Goal: Transaction & Acquisition: Book appointment/travel/reservation

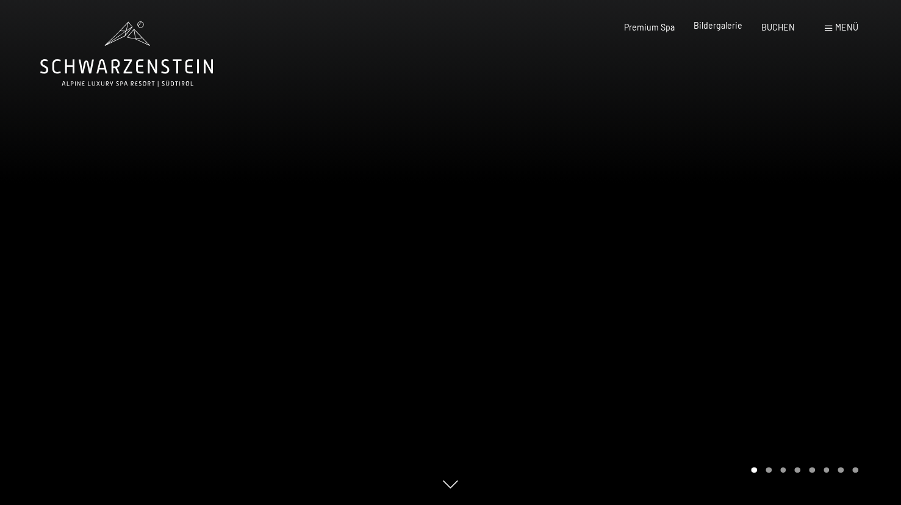
click at [714, 32] on div "Premium Spa Bildergalerie BUCHEN" at bounding box center [700, 27] width 228 height 12
click at [714, 29] on span "Bildergalerie" at bounding box center [718, 25] width 49 height 10
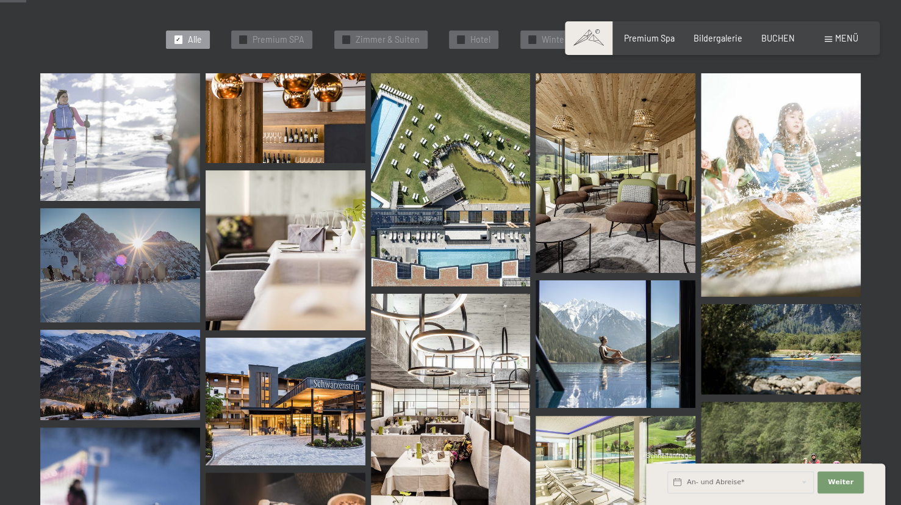
scroll to position [373, 0]
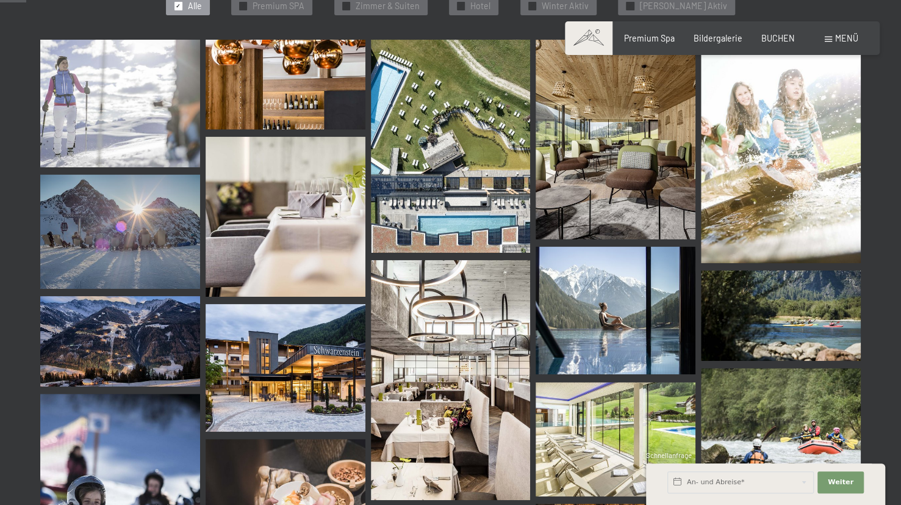
click at [159, 99] on img at bounding box center [120, 104] width 160 height 128
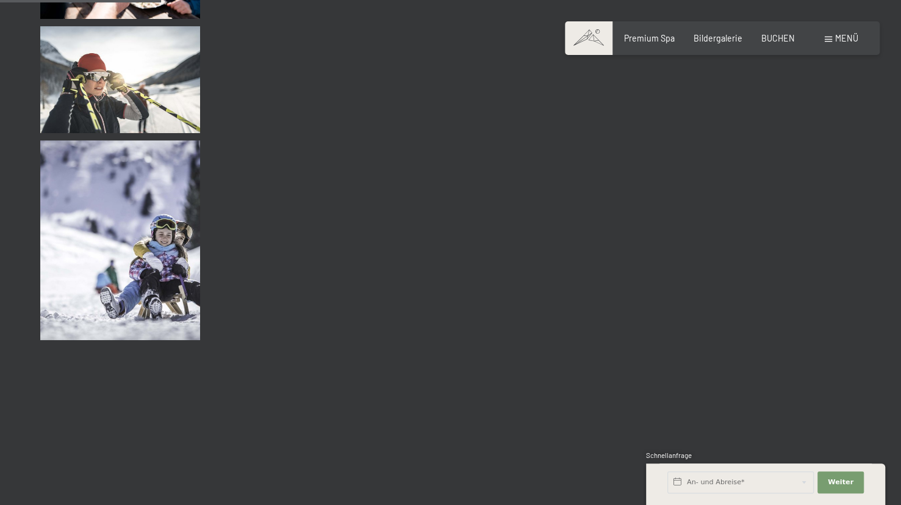
scroll to position [0, 0]
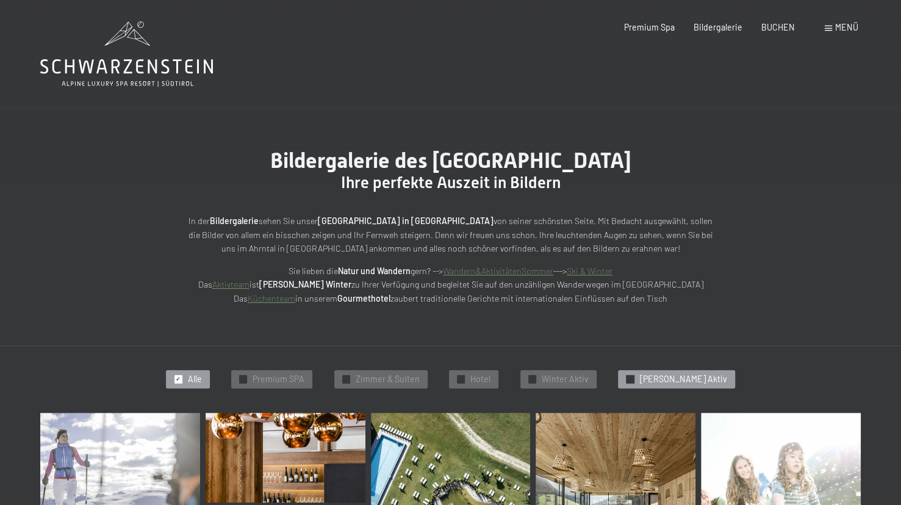
click at [633, 377] on span "✓" at bounding box center [630, 378] width 5 height 7
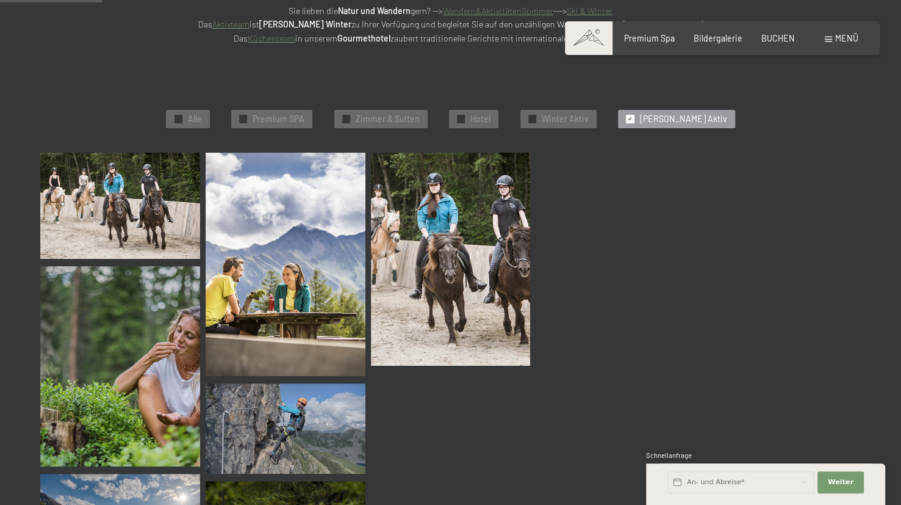
scroll to position [260, 0]
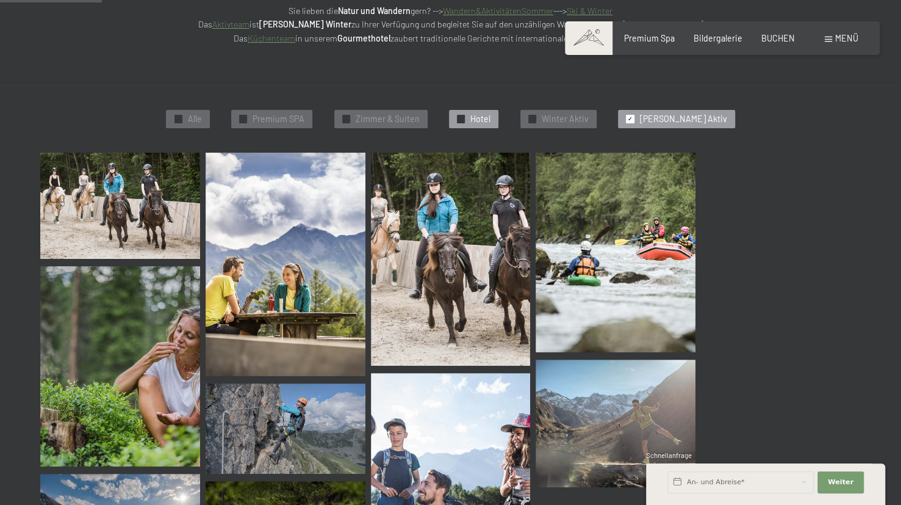
click at [464, 117] on span "✓" at bounding box center [461, 118] width 5 height 7
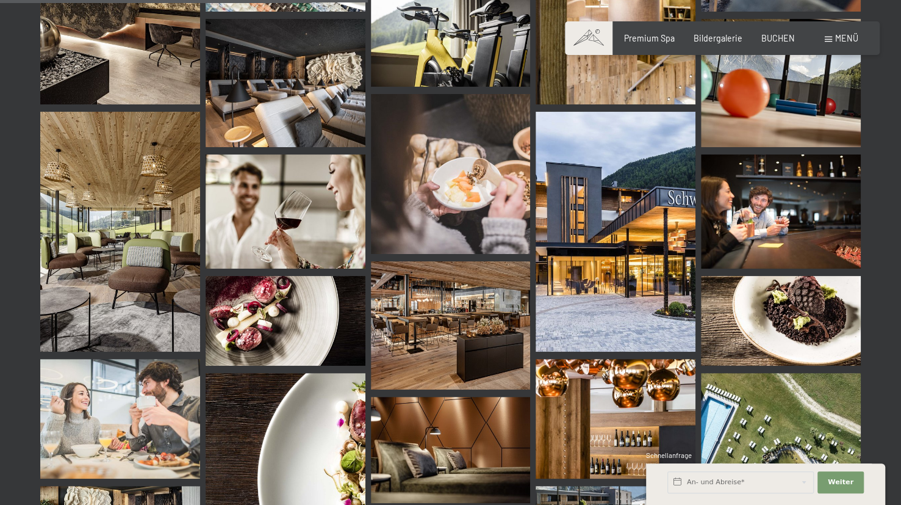
scroll to position [833, 0]
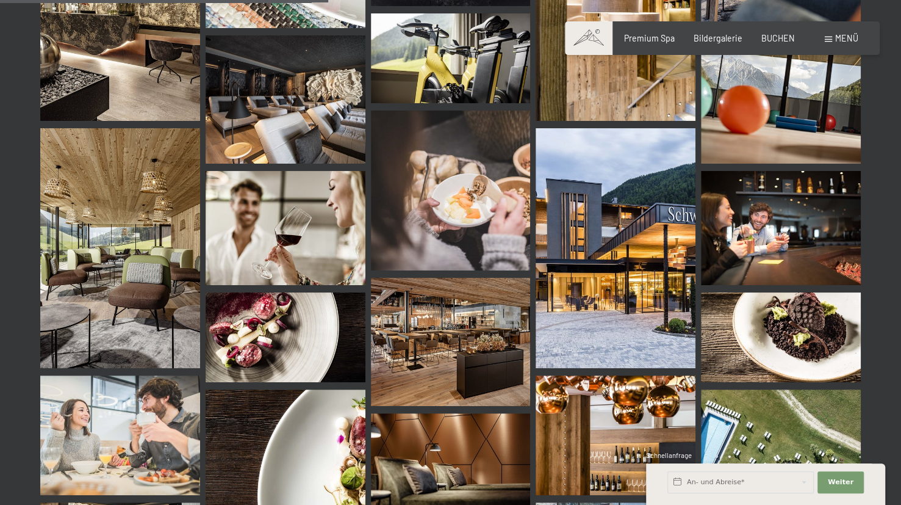
click at [855, 34] on span "Menü" at bounding box center [846, 38] width 23 height 10
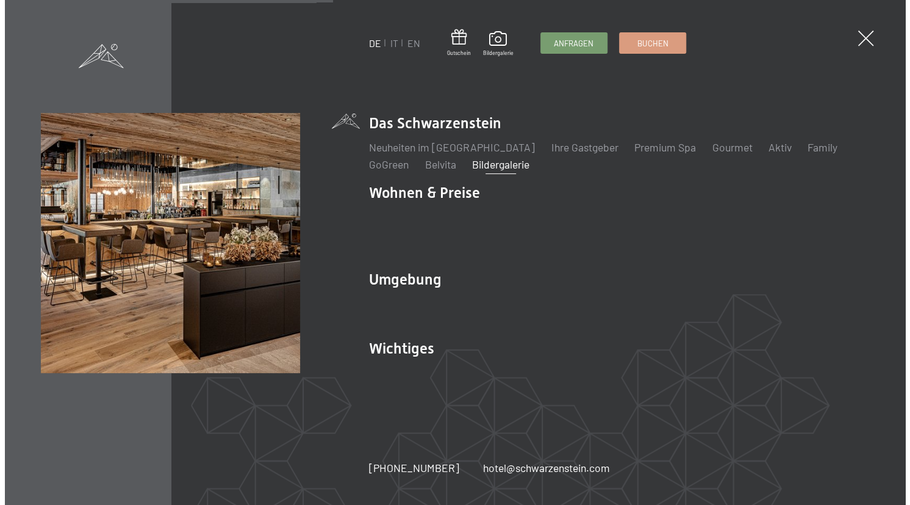
scroll to position [837, 0]
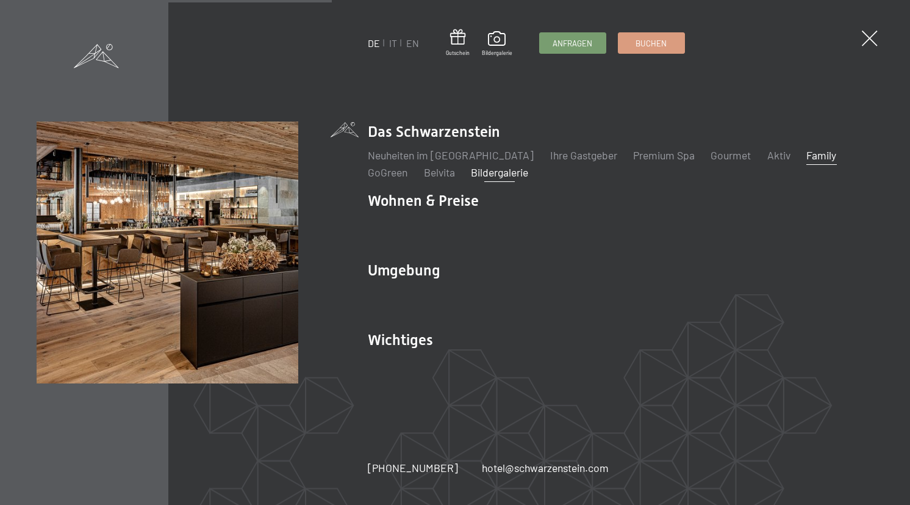
click at [807, 157] on link "Family" at bounding box center [822, 154] width 30 height 13
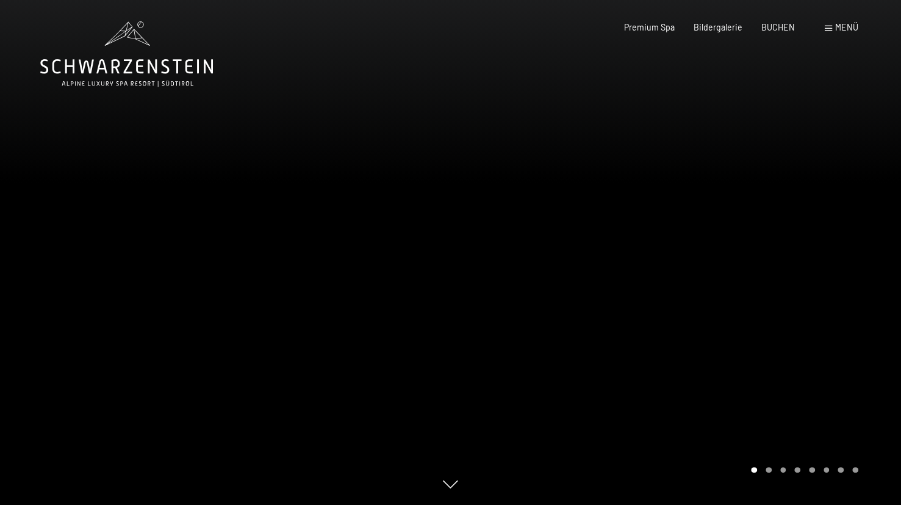
click at [804, 355] on div at bounding box center [676, 252] width 451 height 505
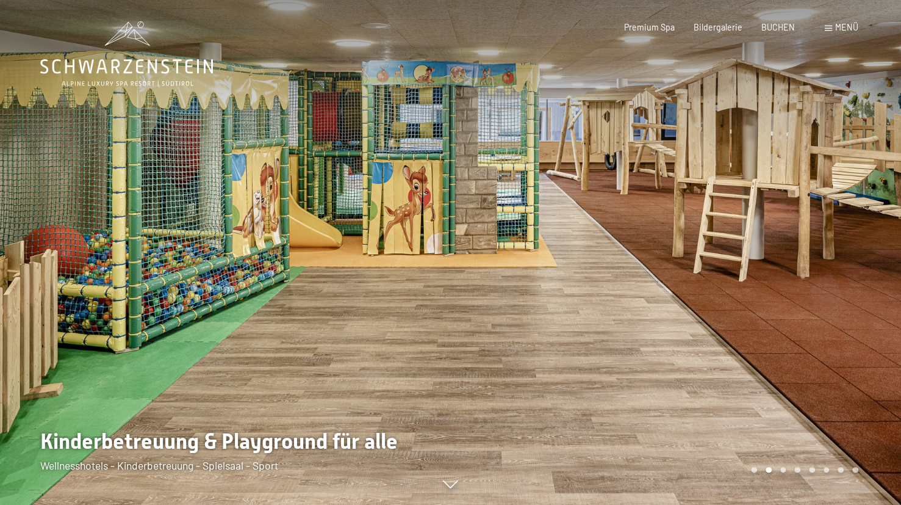
click at [804, 355] on div at bounding box center [676, 252] width 451 height 505
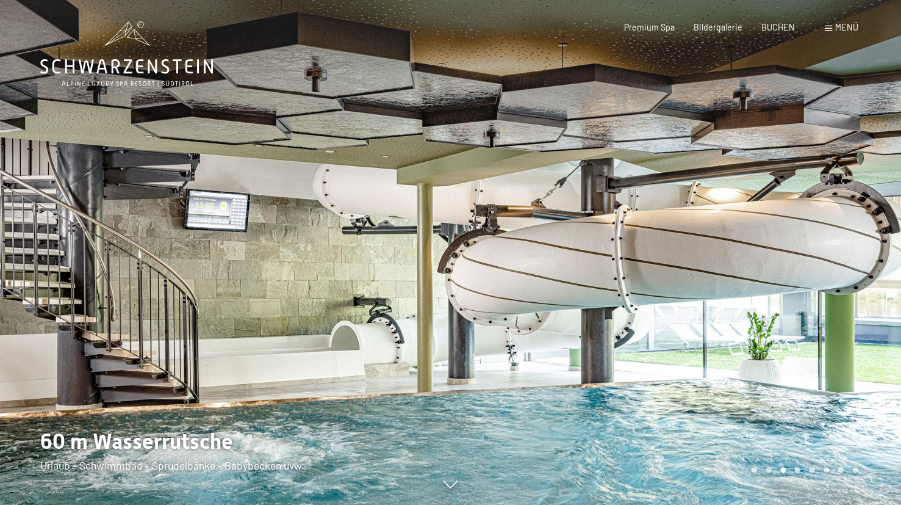
click at [804, 355] on div at bounding box center [676, 252] width 451 height 505
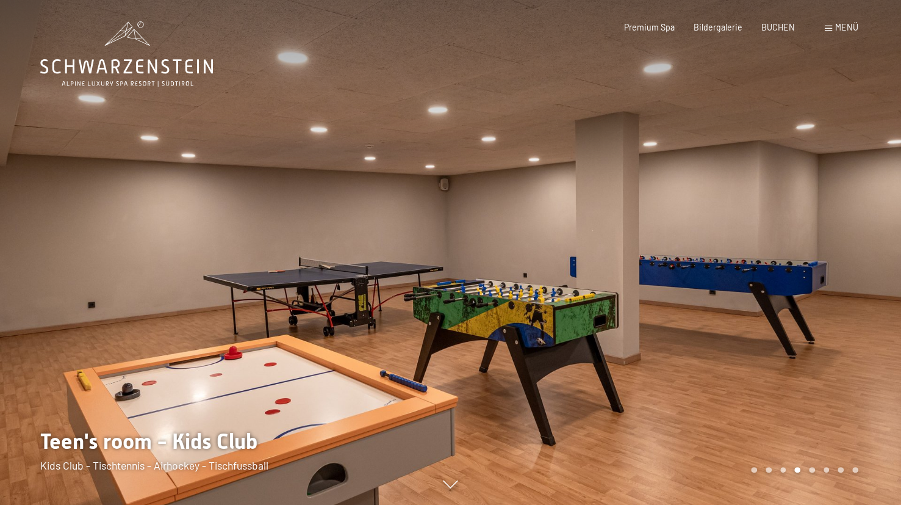
click at [804, 355] on div at bounding box center [676, 252] width 451 height 505
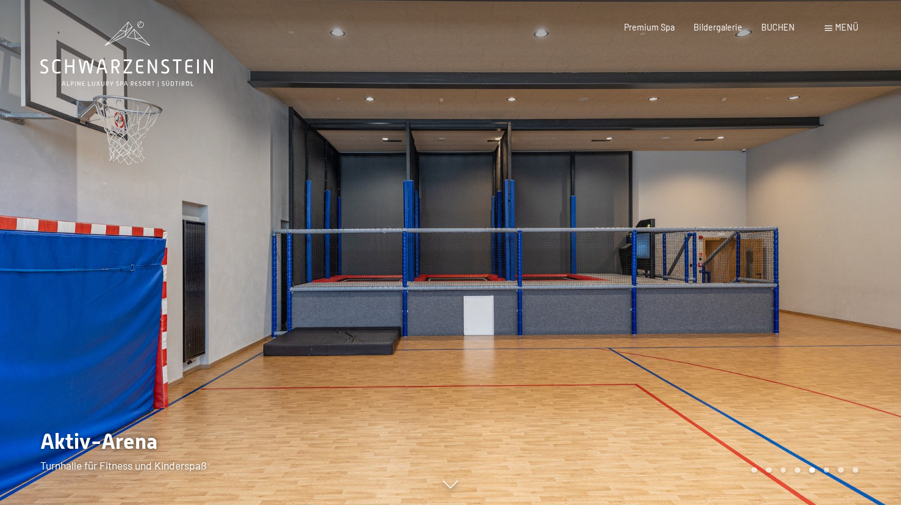
click at [804, 355] on div at bounding box center [676, 252] width 451 height 505
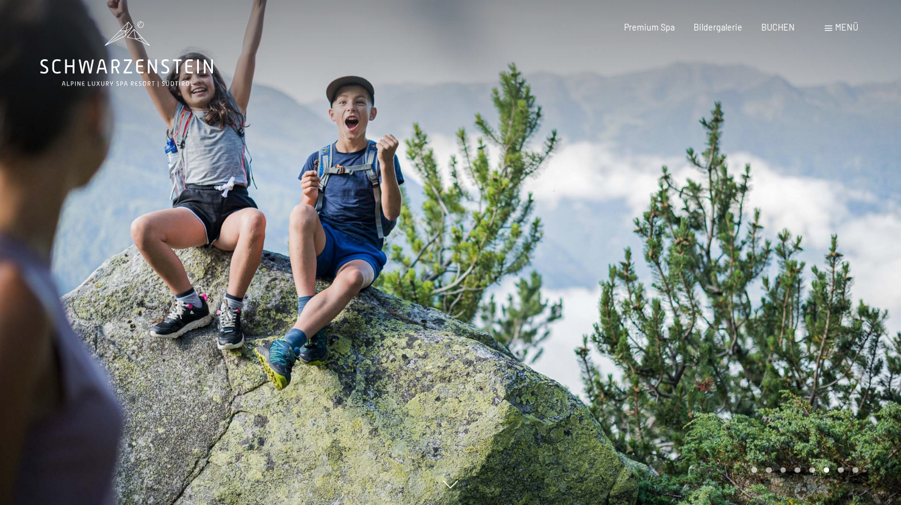
click at [804, 355] on div at bounding box center [676, 252] width 451 height 505
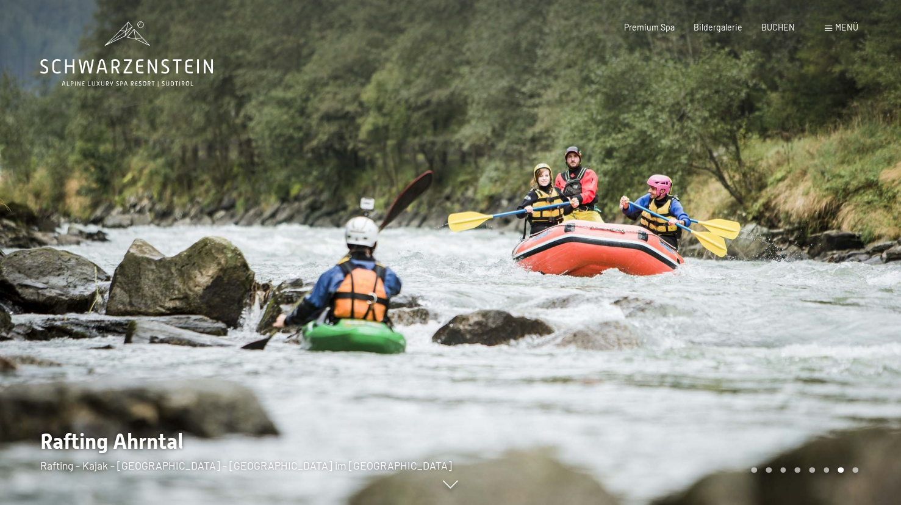
click at [804, 355] on div at bounding box center [676, 252] width 451 height 505
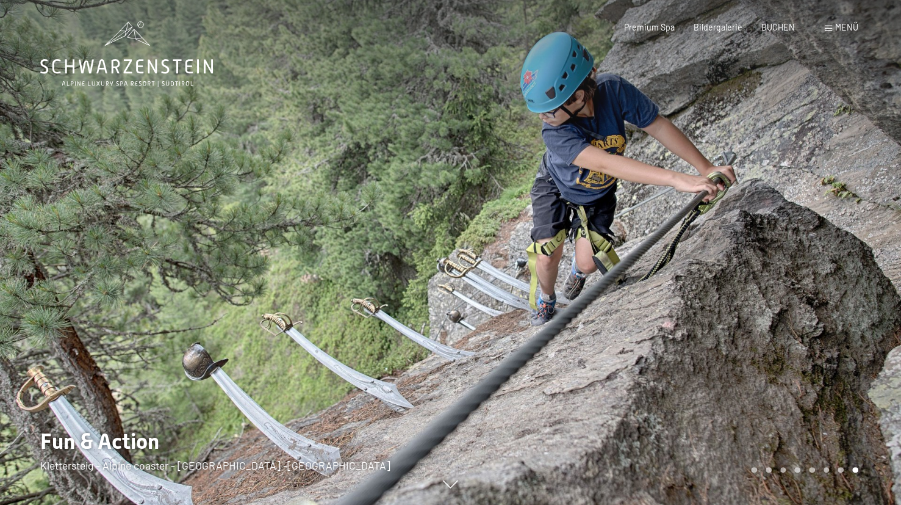
click at [804, 355] on div at bounding box center [676, 252] width 451 height 505
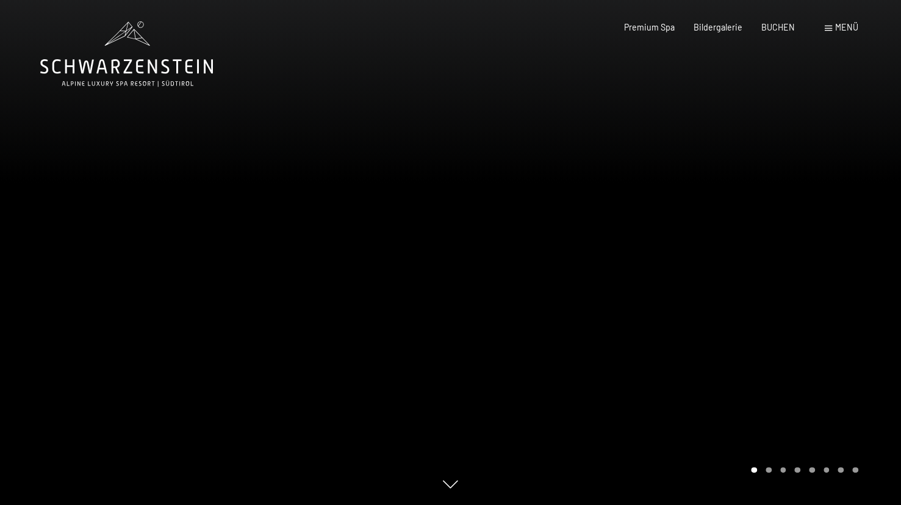
click at [837, 34] on div "Buchen Anfragen Premium Spa Bildergalerie BUCHEN Menü DE IT EN Gutschein Bilder…" at bounding box center [722, 27] width 272 height 12
click at [836, 27] on span "Menü" at bounding box center [846, 27] width 23 height 10
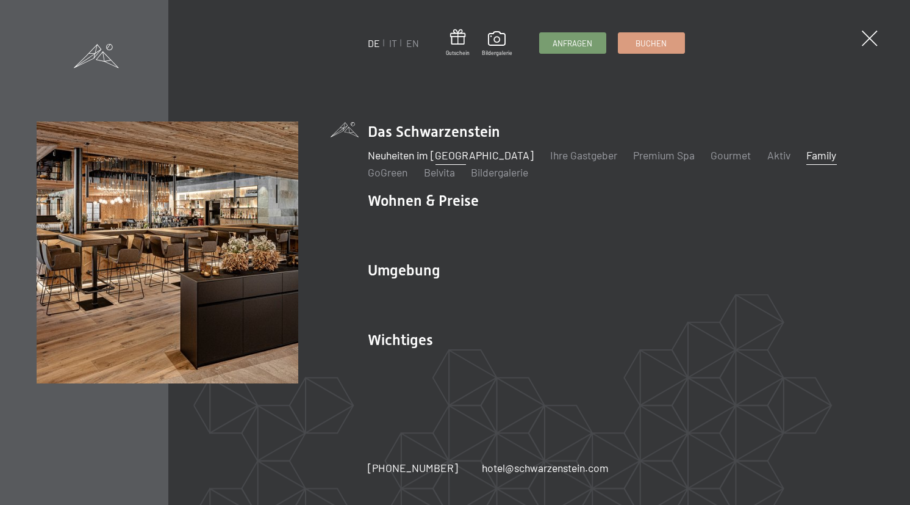
click at [451, 154] on link "Neuheiten im [GEOGRAPHIC_DATA]" at bounding box center [451, 154] width 166 height 13
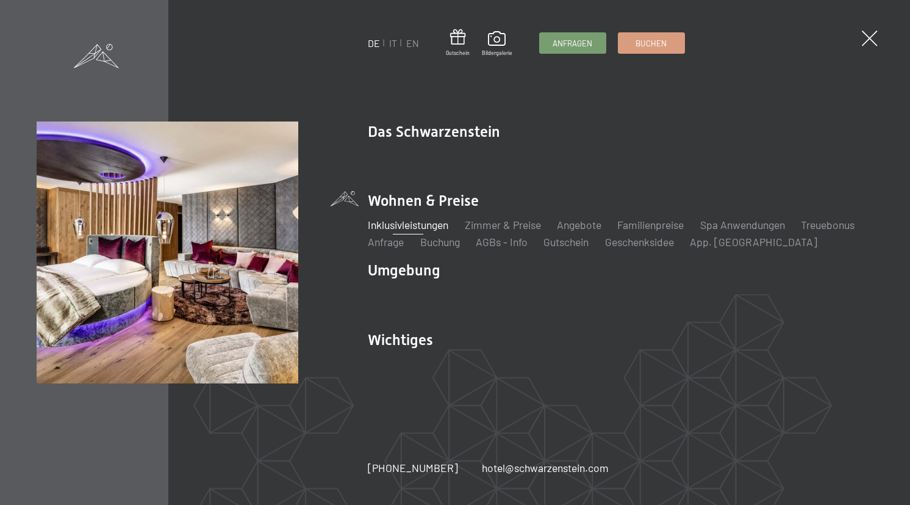
click at [438, 223] on link "Inklusivleistungen" at bounding box center [408, 224] width 81 height 13
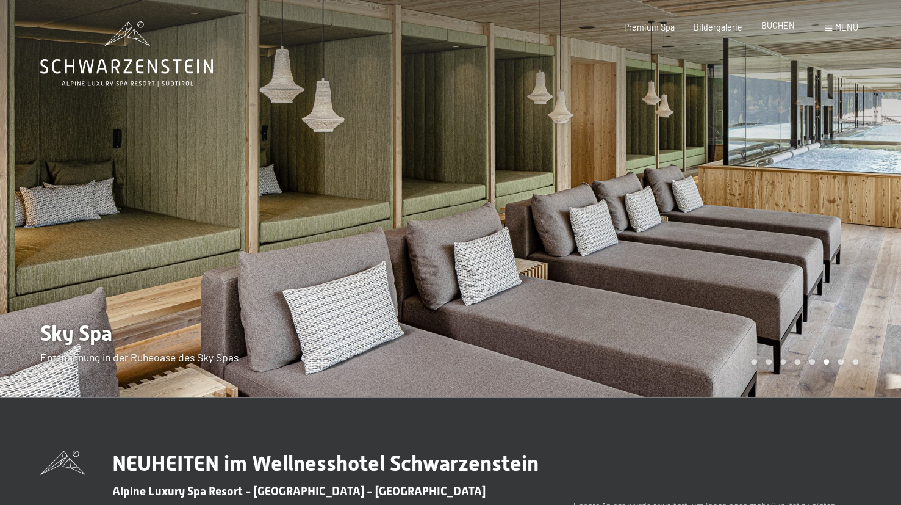
click at [773, 27] on span "BUCHEN" at bounding box center [779, 25] width 34 height 10
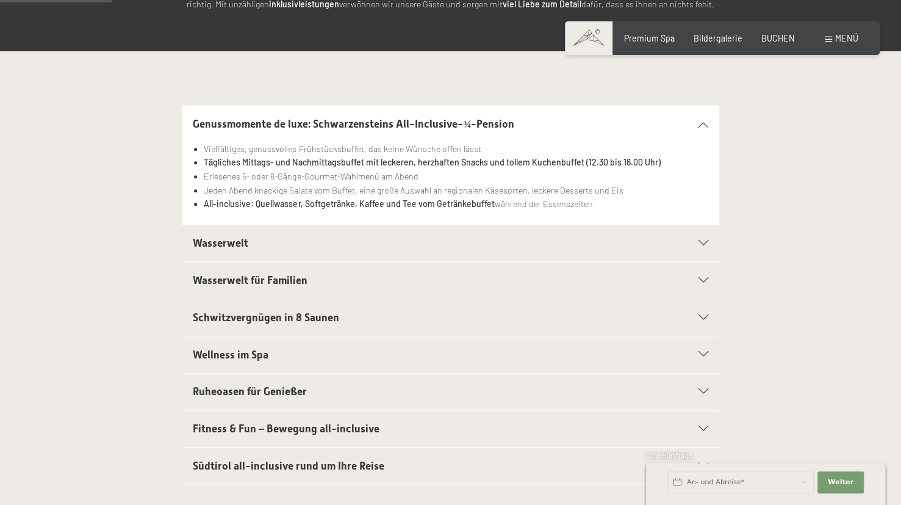
scroll to position [248, 0]
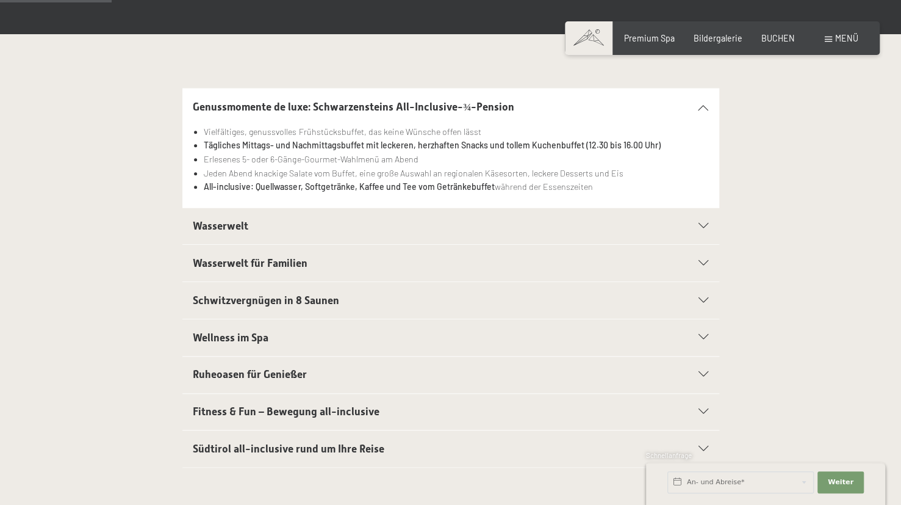
click at [228, 262] on span "Wasserwelt für Familien" at bounding box center [250, 263] width 115 height 12
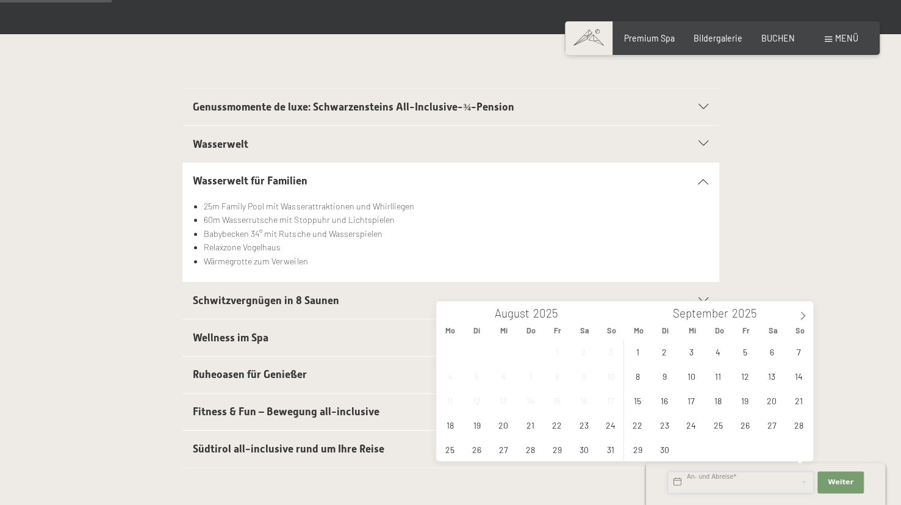
click at [762, 488] on input "text" at bounding box center [741, 482] width 146 height 22
click at [805, 311] on icon at bounding box center [803, 315] width 9 height 9
click at [773, 347] on span "4" at bounding box center [772, 351] width 24 height 24
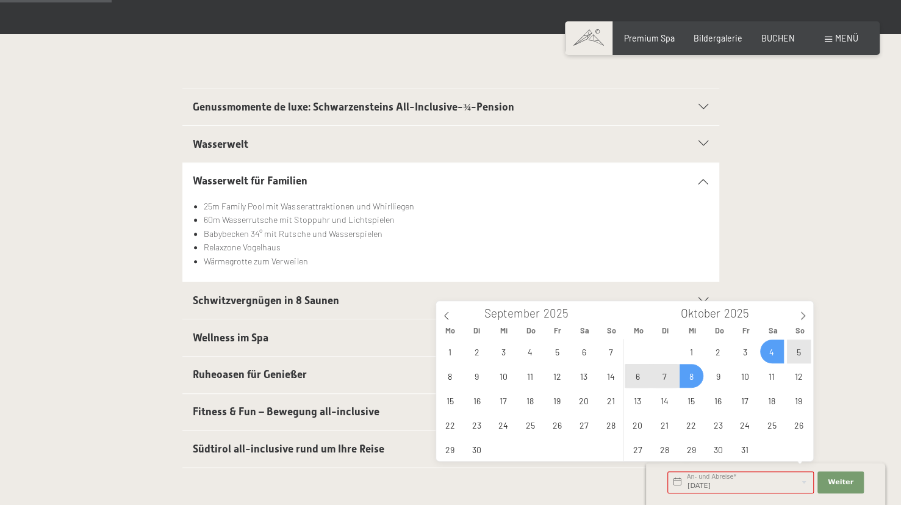
click at [687, 374] on span "8" at bounding box center [692, 376] width 24 height 24
type input "[DATE] - [DATE]"
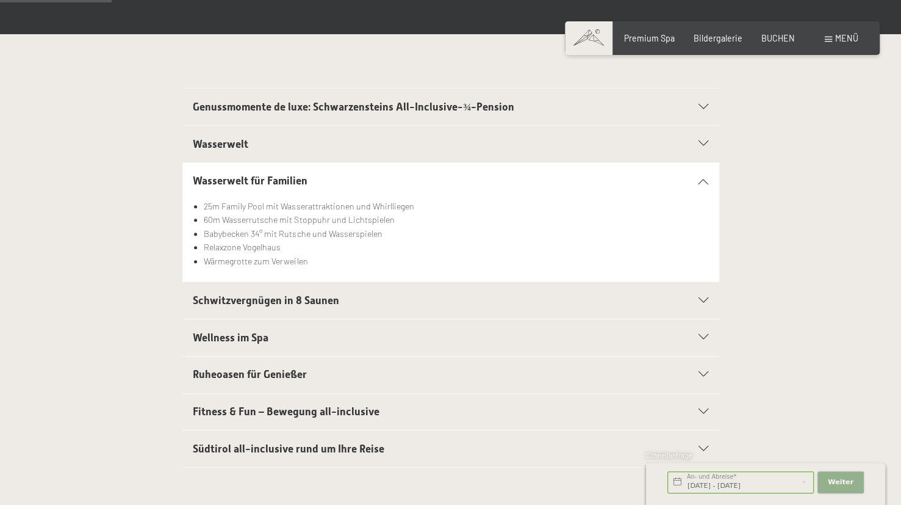
click at [840, 485] on span "Weiter" at bounding box center [841, 482] width 26 height 10
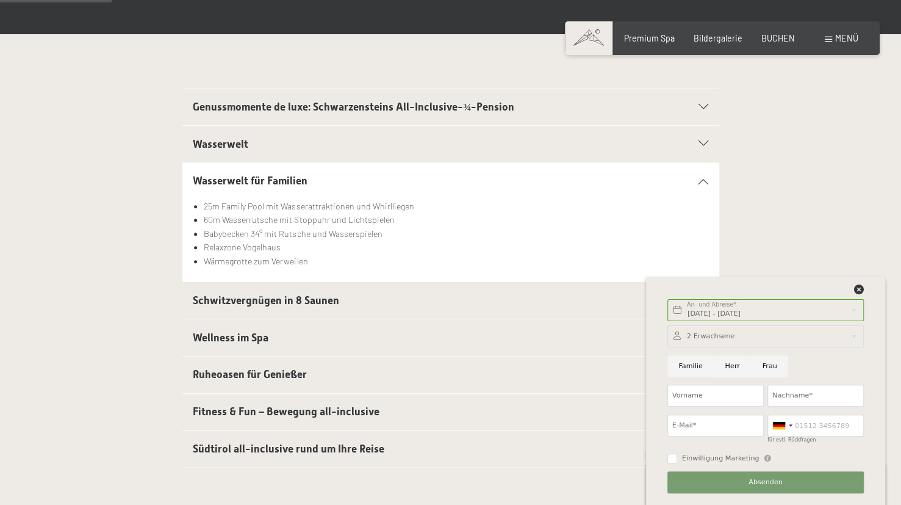
click at [690, 365] on input "Familie" at bounding box center [691, 366] width 46 height 22
radio input "true"
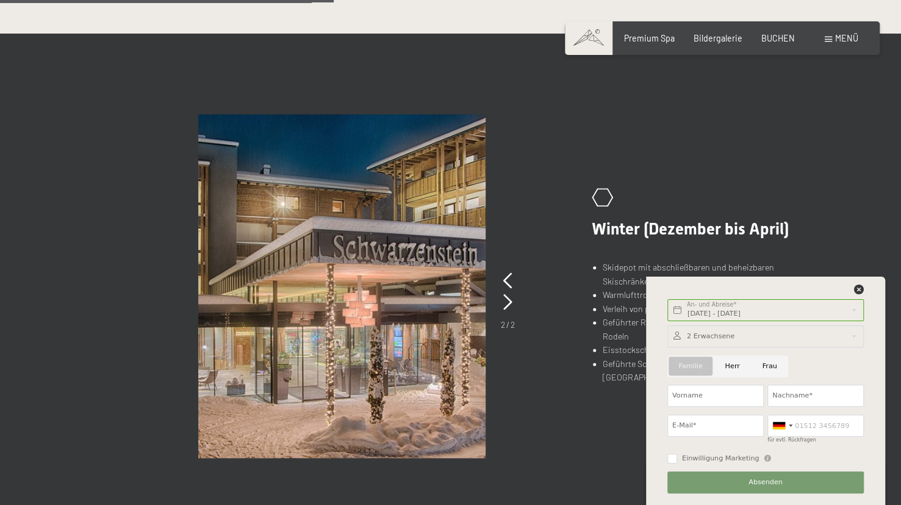
scroll to position [741, 0]
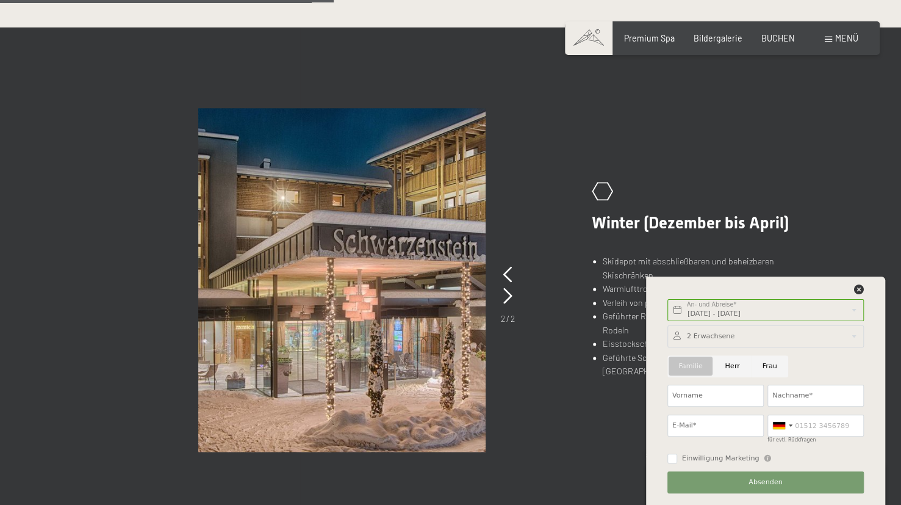
click at [502, 269] on div "2 / 2" at bounding box center [508, 294] width 14 height 60
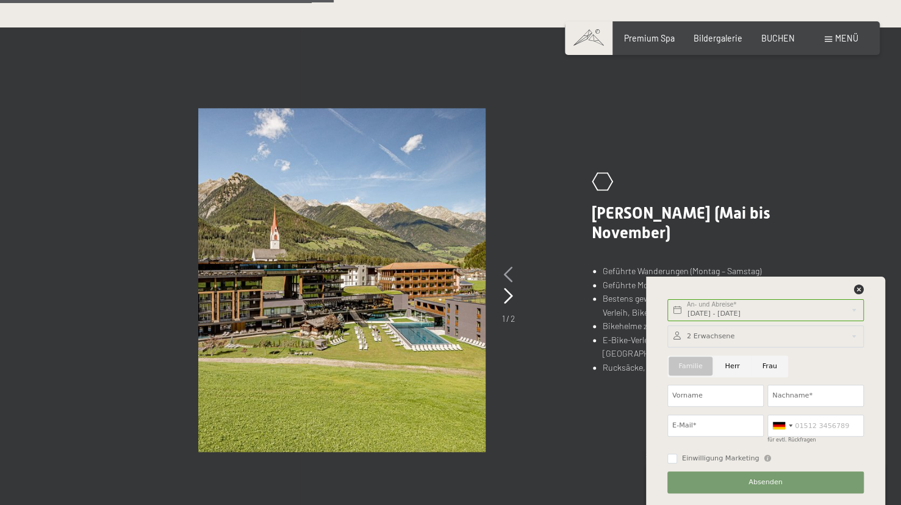
click at [509, 269] on icon at bounding box center [508, 275] width 9 height 16
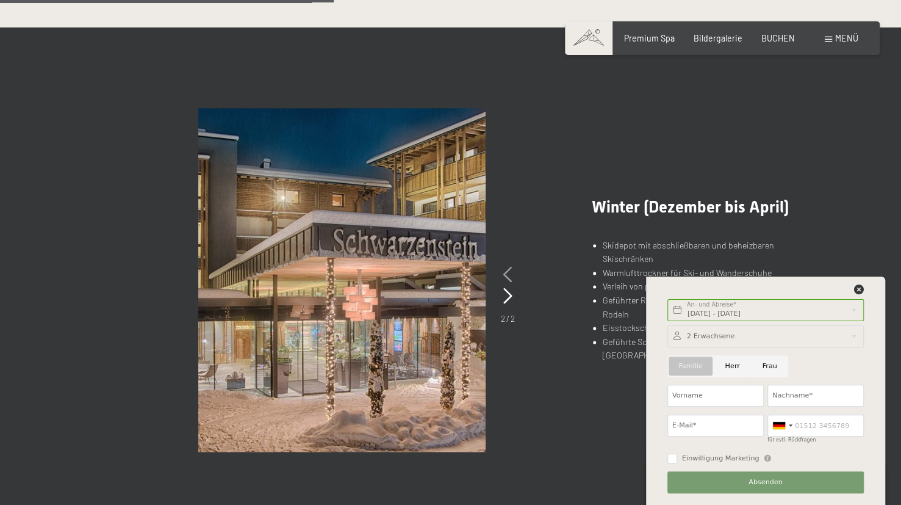
click at [509, 269] on icon at bounding box center [507, 275] width 9 height 16
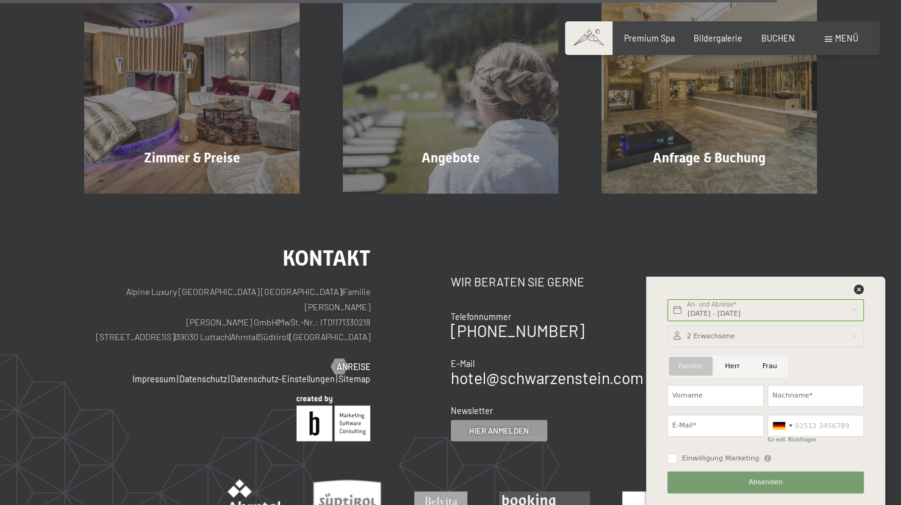
scroll to position [1889, 0]
